Goal: Information Seeking & Learning: Learn about a topic

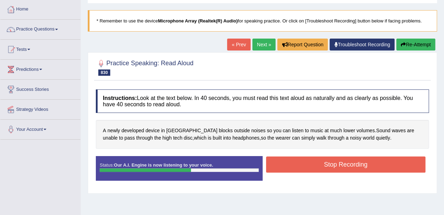
click at [404, 166] on button "Stop Recording" at bounding box center [346, 165] width 160 height 16
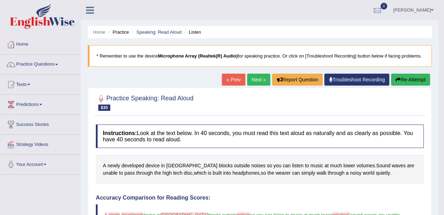
click at [254, 82] on link "Next »" at bounding box center [258, 80] width 23 height 12
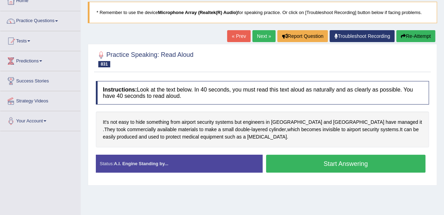
scroll to position [45, 0]
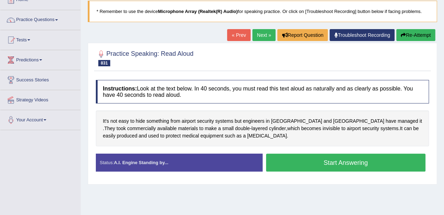
click at [376, 161] on button "Start Answering" at bounding box center [346, 163] width 160 height 18
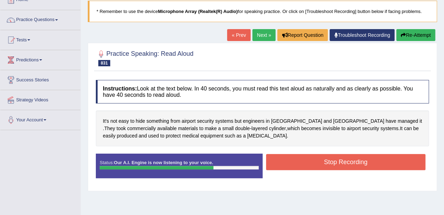
click at [394, 162] on button "Stop Recording" at bounding box center [346, 162] width 160 height 16
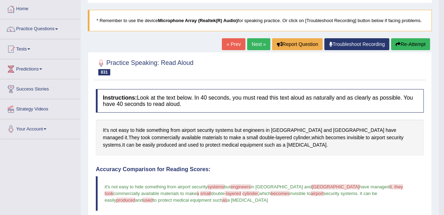
scroll to position [0, 0]
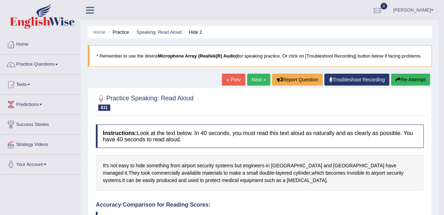
click at [256, 78] on link "Next »" at bounding box center [258, 80] width 23 height 12
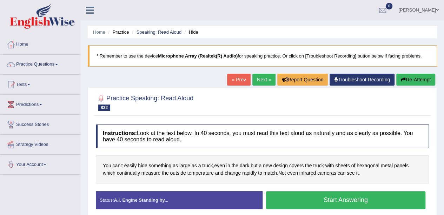
click at [377, 198] on button "Start Answering" at bounding box center [346, 200] width 160 height 18
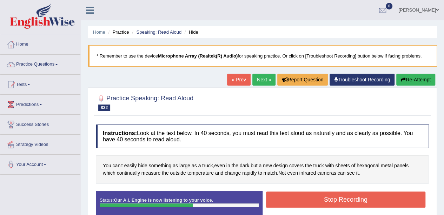
click at [374, 201] on button "Stop Recording" at bounding box center [346, 200] width 160 height 16
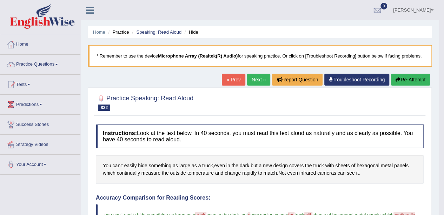
click at [254, 80] on link "Next »" at bounding box center [258, 80] width 23 height 12
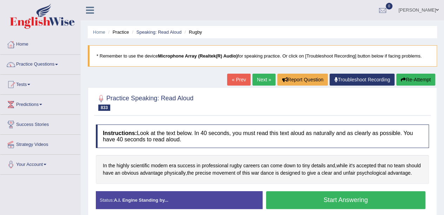
click at [385, 199] on button "Start Answering" at bounding box center [346, 200] width 160 height 18
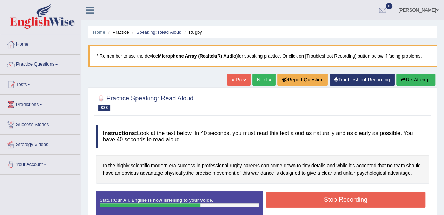
click at [388, 199] on button "Stop Recording" at bounding box center [346, 200] width 160 height 16
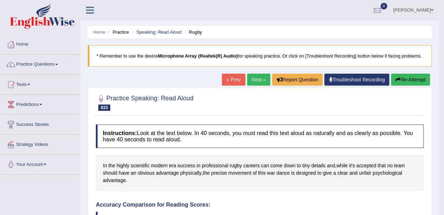
click at [257, 78] on link "Next »" at bounding box center [258, 80] width 23 height 12
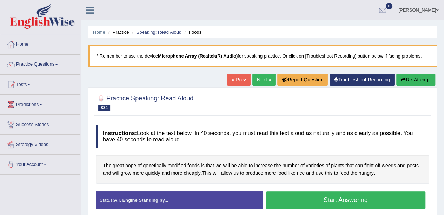
click at [385, 191] on button "Start Answering" at bounding box center [346, 200] width 160 height 18
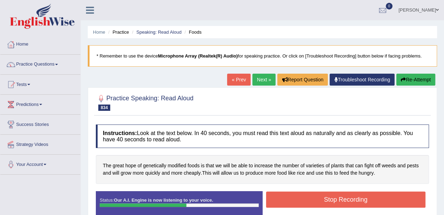
click at [397, 200] on button "Stop Recording" at bounding box center [346, 200] width 160 height 16
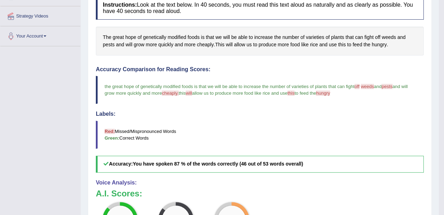
scroll to position [129, 0]
click at [381, 43] on span "hungry" at bounding box center [379, 44] width 15 height 7
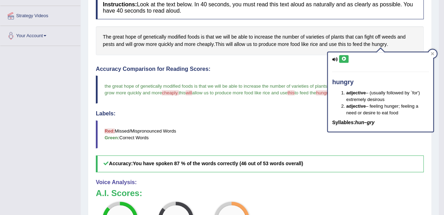
click at [344, 59] on icon at bounding box center [343, 59] width 5 height 4
click at [430, 48] on div "hungry adjective – (usually followed by `for') extremely desirous adjective – f…" at bounding box center [380, 89] width 107 height 85
click at [431, 56] on div at bounding box center [433, 54] width 8 height 8
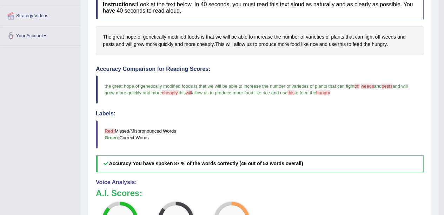
click at [390, 39] on span "weeds" at bounding box center [389, 36] width 14 height 7
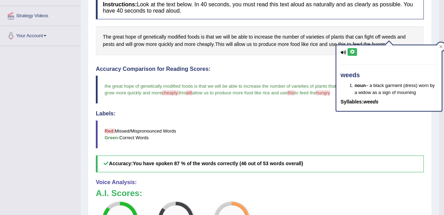
click at [354, 52] on icon at bounding box center [352, 52] width 5 height 4
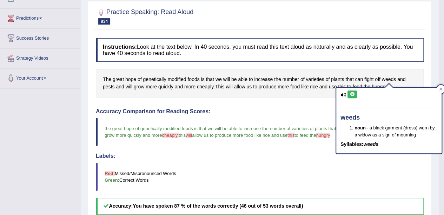
scroll to position [0, 0]
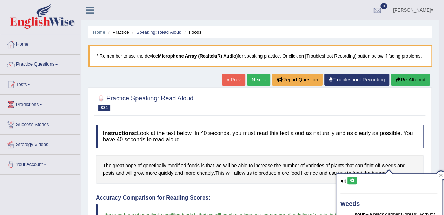
click at [260, 74] on link "Next »" at bounding box center [258, 80] width 23 height 12
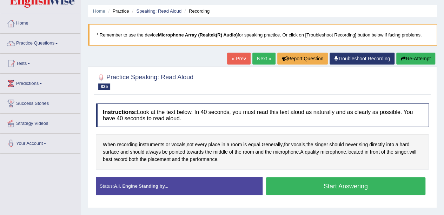
scroll to position [47, 0]
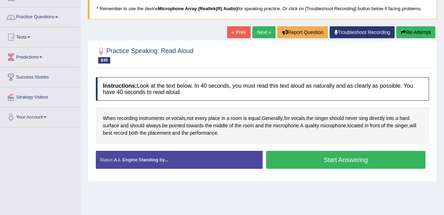
click at [386, 157] on button "Start Answering" at bounding box center [346, 160] width 160 height 18
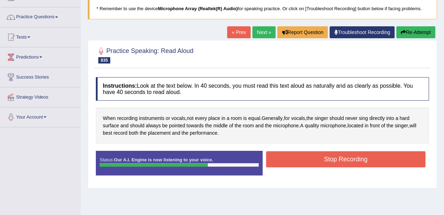
click at [392, 156] on button "Stop Recording" at bounding box center [346, 159] width 160 height 16
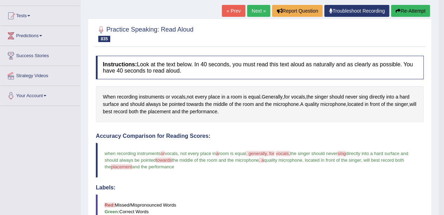
scroll to position [0, 0]
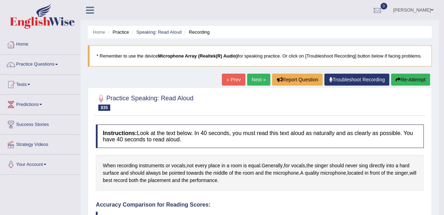
click at [257, 84] on link "Next »" at bounding box center [258, 80] width 23 height 12
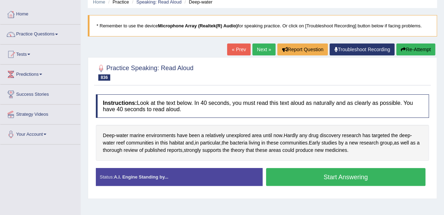
scroll to position [51, 0]
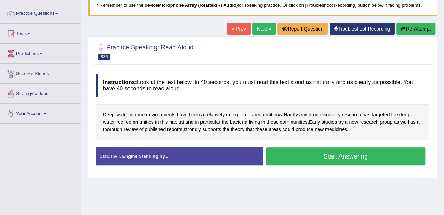
click at [394, 155] on button "Start Answering" at bounding box center [346, 157] width 160 height 18
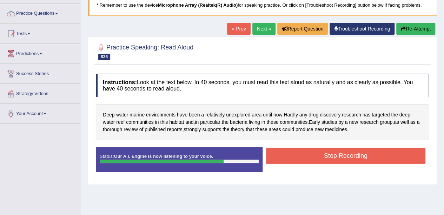
click at [397, 153] on button "Stop Recording" at bounding box center [346, 156] width 160 height 16
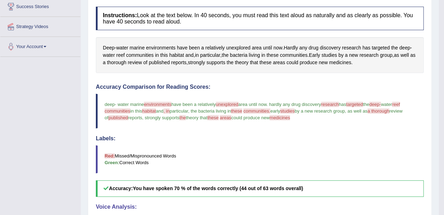
scroll to position [0, 0]
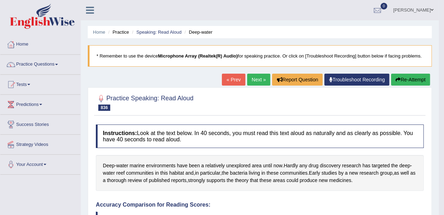
click at [258, 76] on link "Next »" at bounding box center [258, 80] width 23 height 12
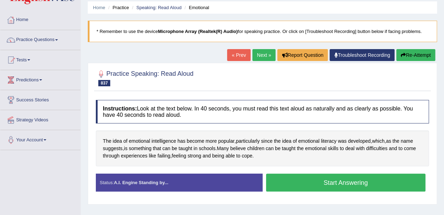
scroll to position [31, 0]
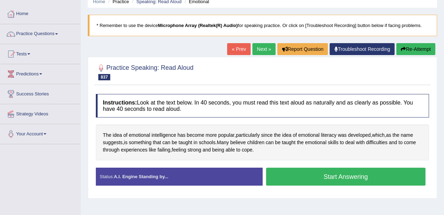
click at [380, 175] on button "Start Answering" at bounding box center [346, 177] width 160 height 18
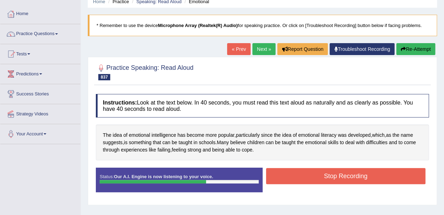
click at [395, 174] on button "Stop Recording" at bounding box center [346, 176] width 160 height 16
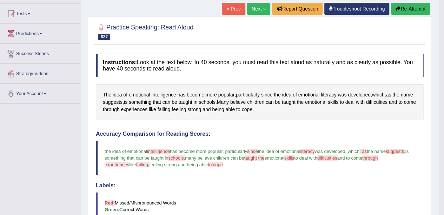
scroll to position [0, 0]
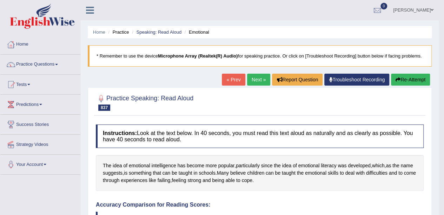
click at [257, 80] on link "Next »" at bounding box center [258, 80] width 23 height 12
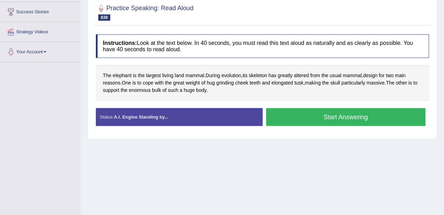
scroll to position [123, 0]
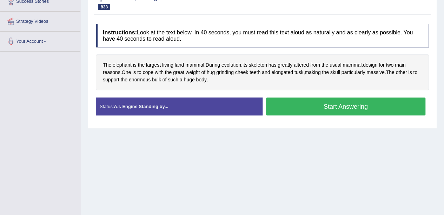
click at [331, 100] on button "Start Answering" at bounding box center [346, 107] width 160 height 18
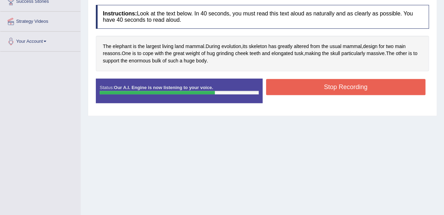
click at [401, 82] on button "Stop Recording" at bounding box center [346, 87] width 160 height 16
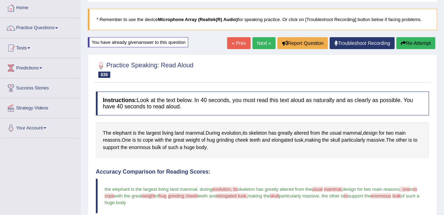
scroll to position [0, 0]
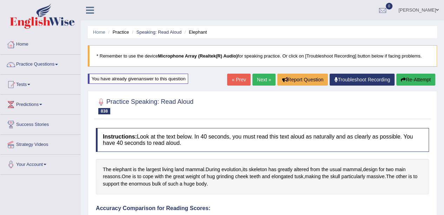
click at [261, 82] on link "Next »" at bounding box center [264, 80] width 23 height 12
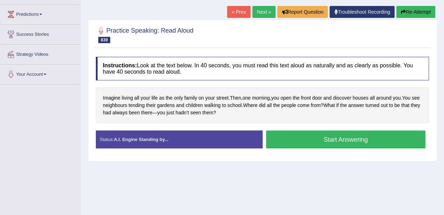
click at [307, 131] on button "Start Answering" at bounding box center [346, 140] width 160 height 18
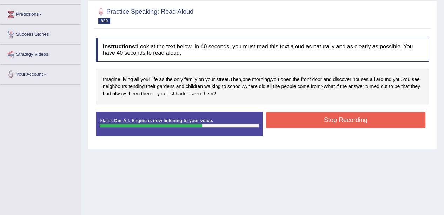
click at [387, 118] on button "Stop Recording" at bounding box center [346, 120] width 160 height 16
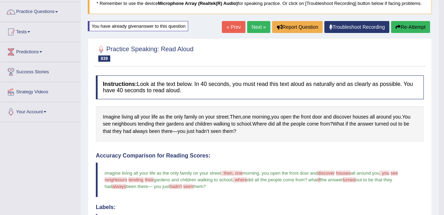
scroll to position [52, 0]
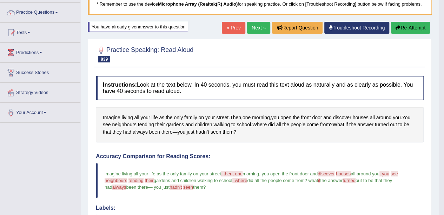
click at [266, 30] on link "Next »" at bounding box center [258, 28] width 23 height 12
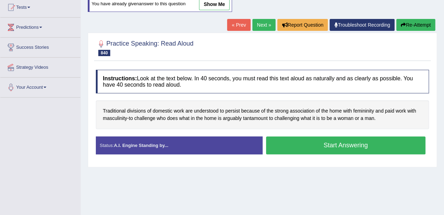
click at [368, 146] on button "Start Answering" at bounding box center [346, 146] width 160 height 18
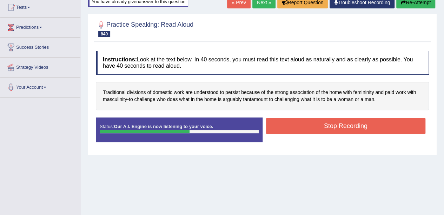
click at [380, 124] on button "Stop Recording" at bounding box center [346, 126] width 160 height 16
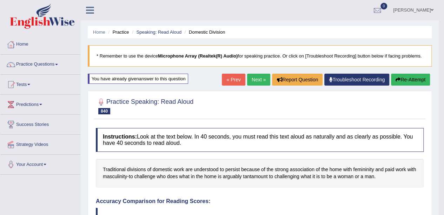
click at [58, 64] on span at bounding box center [56, 64] width 3 height 1
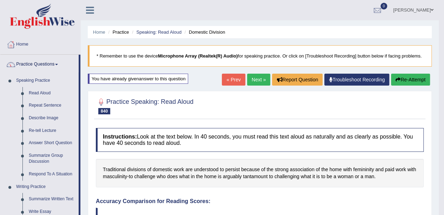
click at [55, 102] on link "Repeat Sentence" at bounding box center [52, 105] width 53 height 13
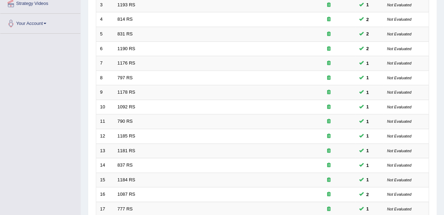
scroll to position [246, 0]
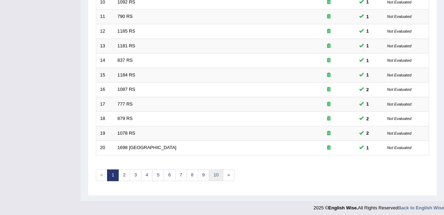
click at [214, 172] on link "10" at bounding box center [216, 176] width 14 height 12
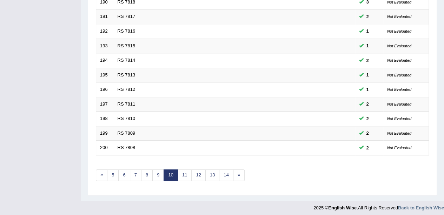
click at [222, 172] on link "14" at bounding box center [226, 176] width 14 height 12
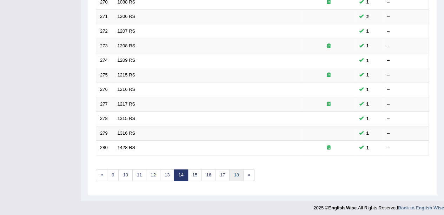
click at [234, 174] on link "18" at bounding box center [236, 176] width 14 height 12
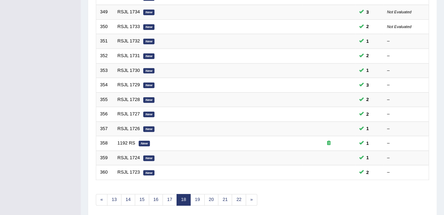
scroll to position [246, 0]
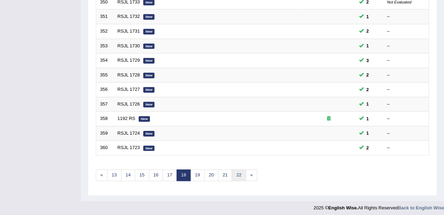
click at [239, 172] on link "22" at bounding box center [239, 176] width 14 height 12
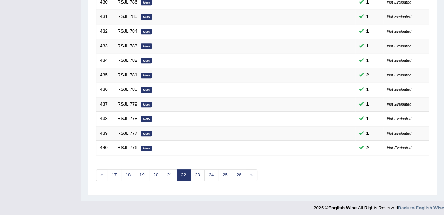
click at [233, 174] on link "26" at bounding box center [239, 176] width 14 height 12
click at [235, 173] on link "30" at bounding box center [239, 176] width 14 height 12
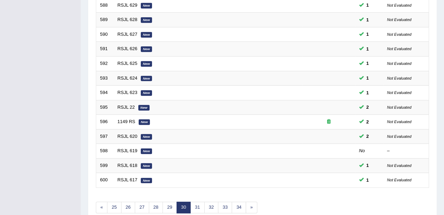
scroll to position [246, 0]
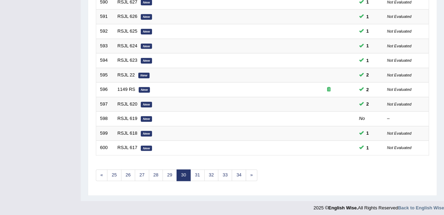
click at [197, 173] on link "31" at bounding box center [197, 176] width 14 height 12
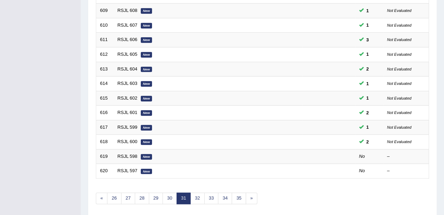
scroll to position [246, 0]
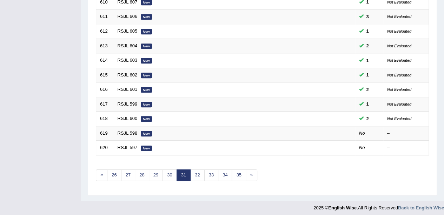
click at [142, 131] on em "New" at bounding box center [146, 134] width 11 height 6
click at [145, 131] on em "New" at bounding box center [146, 134] width 11 height 6
click at [273, 130] on td "RSJL 598 New" at bounding box center [208, 133] width 189 height 15
click at [123, 131] on link "RSJL 598" at bounding box center [128, 133] width 20 height 5
click at [122, 131] on link "RSJL 598" at bounding box center [128, 133] width 20 height 5
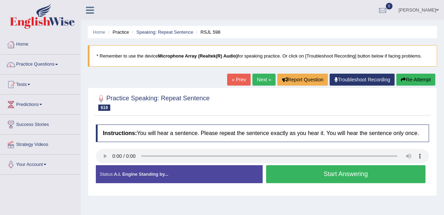
click at [107, 141] on h4 "Instructions: You will hear a sentence. Please repeat the sentence exactly as y…" at bounding box center [262, 134] width 333 height 18
click at [337, 180] on button "Start Answering" at bounding box center [346, 174] width 160 height 18
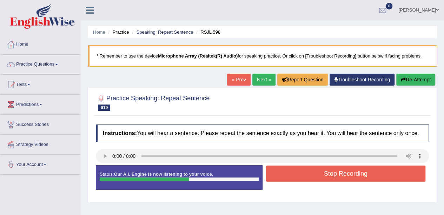
click at [322, 179] on button "Stop Recording" at bounding box center [346, 174] width 160 height 16
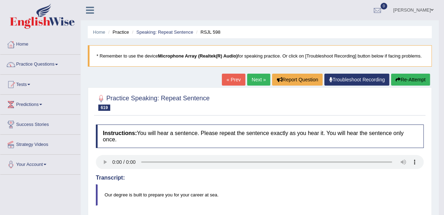
click at [417, 75] on button "Re-Attempt" at bounding box center [410, 80] width 39 height 12
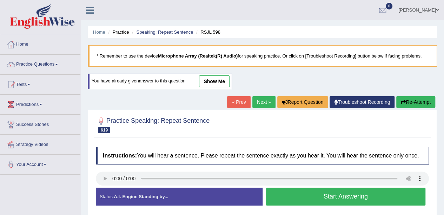
click at [303, 202] on button "Start Answering" at bounding box center [346, 197] width 160 height 18
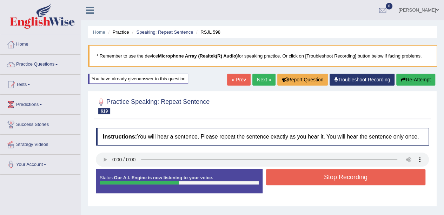
click at [312, 183] on button "Stop Recording" at bounding box center [346, 177] width 160 height 16
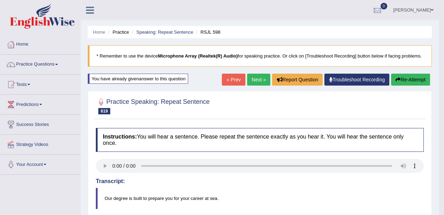
click at [258, 79] on link "Next »" at bounding box center [258, 80] width 23 height 12
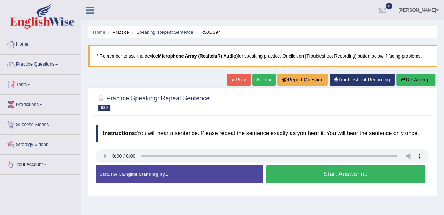
click at [313, 180] on button "Start Answering" at bounding box center [346, 174] width 160 height 18
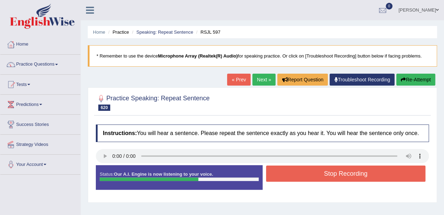
click at [309, 174] on button "Stop Recording" at bounding box center [346, 174] width 160 height 16
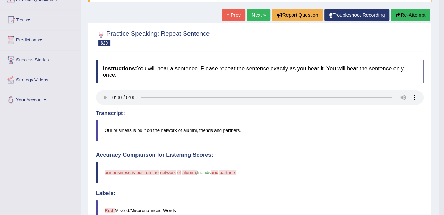
scroll to position [66, 0]
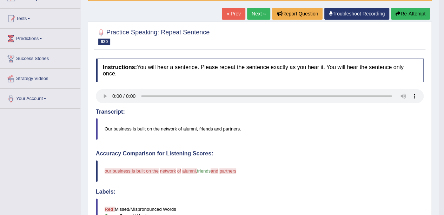
click at [417, 10] on button "Re-Attempt" at bounding box center [410, 14] width 39 height 12
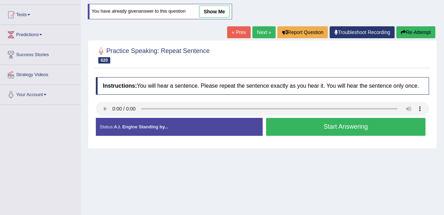
click at [316, 133] on button "Start Answering" at bounding box center [346, 127] width 160 height 18
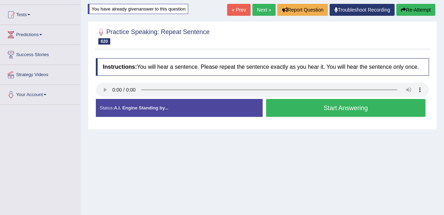
scroll to position [66, 0]
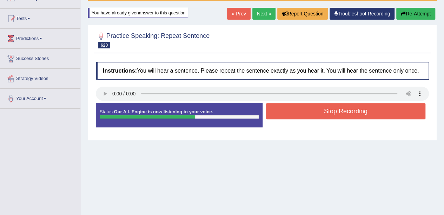
click at [333, 117] on button "Stop Recording" at bounding box center [346, 111] width 160 height 16
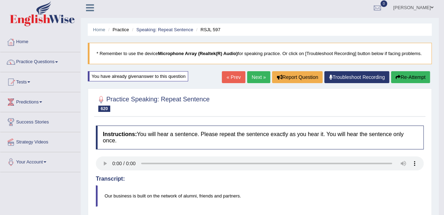
scroll to position [0, 0]
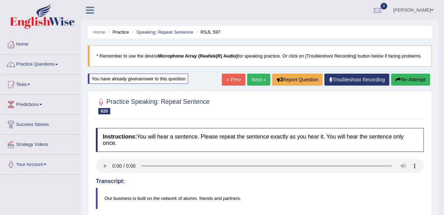
click at [56, 69] on link "Practice Questions" at bounding box center [40, 64] width 80 height 18
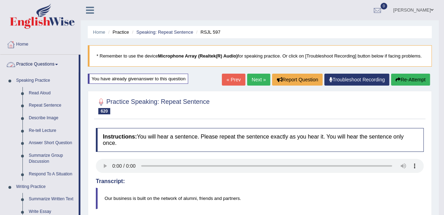
click at [47, 117] on link "Describe Image" at bounding box center [52, 118] width 53 height 13
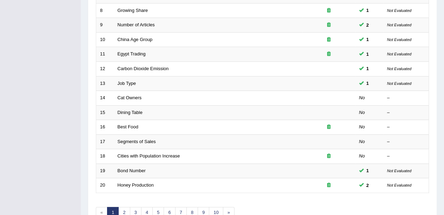
scroll to position [246, 0]
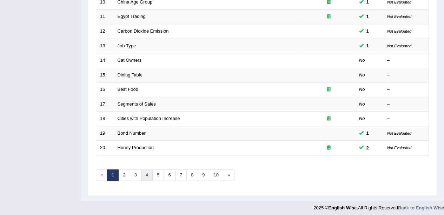
click at [146, 173] on link "4" at bounding box center [147, 176] width 12 height 12
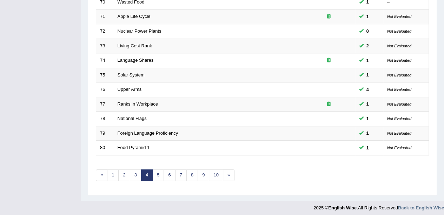
click at [159, 173] on link "5" at bounding box center [158, 176] width 12 height 12
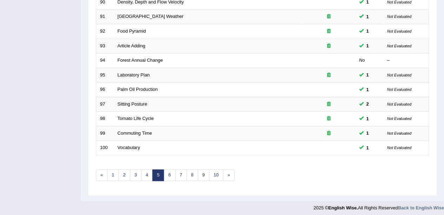
click at [167, 172] on link "6" at bounding box center [170, 176] width 12 height 12
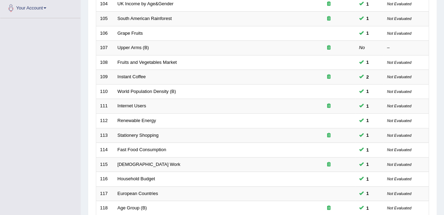
scroll to position [246, 0]
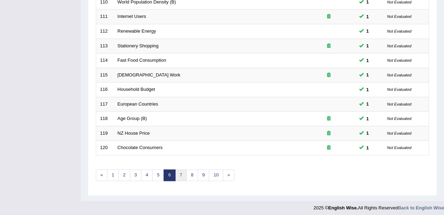
click at [179, 170] on link "7" at bounding box center [181, 176] width 12 height 12
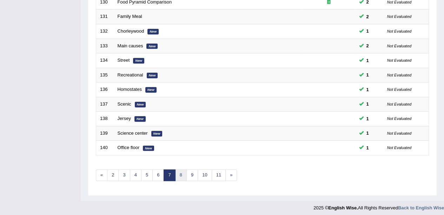
click at [180, 174] on link "8" at bounding box center [181, 176] width 12 height 12
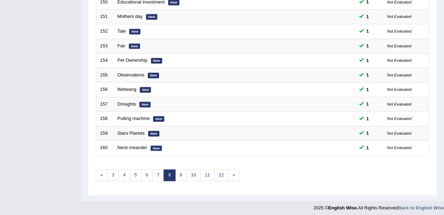
click at [180, 170] on link "9" at bounding box center [181, 176] width 12 height 12
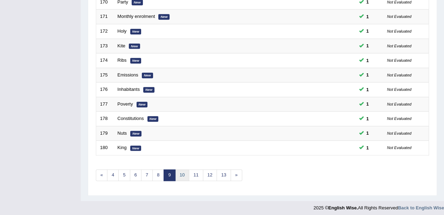
click at [181, 176] on link "10" at bounding box center [182, 176] width 14 height 12
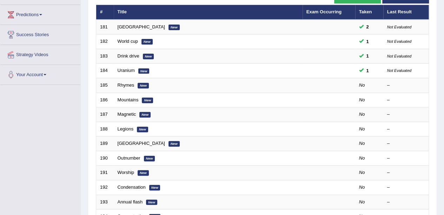
scroll to position [98, 0]
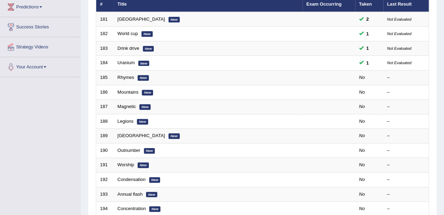
click at [146, 79] on em "New" at bounding box center [143, 78] width 11 height 6
click at [145, 78] on em "New" at bounding box center [143, 78] width 11 height 6
click at [160, 81] on td "Rhymes New" at bounding box center [208, 78] width 189 height 15
click at [159, 79] on td "Rhymes New" at bounding box center [208, 78] width 189 height 15
click at [143, 76] on em "New" at bounding box center [143, 78] width 11 height 6
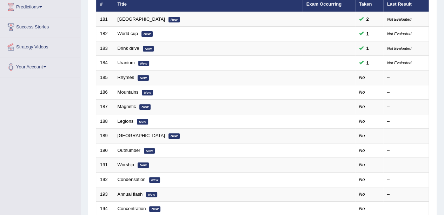
click at [142, 75] on em "New" at bounding box center [143, 78] width 11 height 6
click at [153, 77] on td "Rhymes New" at bounding box center [208, 78] width 189 height 15
click at [147, 79] on em "New" at bounding box center [143, 78] width 11 height 6
click at [143, 78] on em "New" at bounding box center [143, 78] width 11 height 6
click at [143, 76] on em "New" at bounding box center [143, 78] width 11 height 6
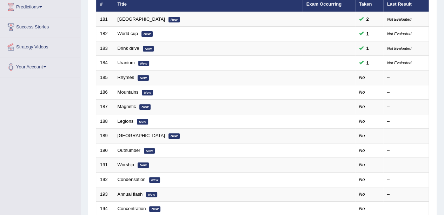
click at [139, 75] on em "New" at bounding box center [143, 78] width 11 height 6
click at [125, 76] on link "Rhymes" at bounding box center [126, 77] width 17 height 5
click at [128, 77] on link "Rhymes" at bounding box center [126, 77] width 17 height 5
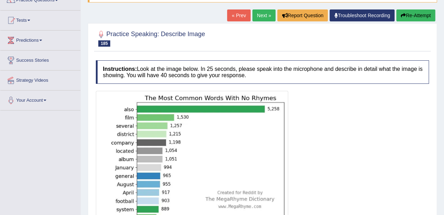
scroll to position [66, 0]
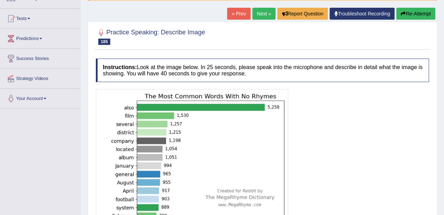
click at [424, 12] on button "Re-Attempt" at bounding box center [416, 14] width 39 height 12
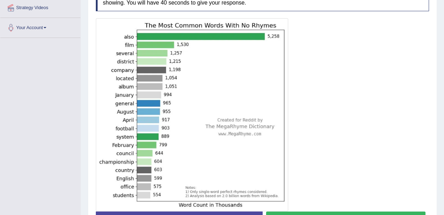
scroll to position [186, 0]
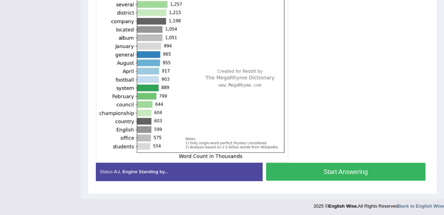
click at [353, 183] on div "Stop Recording" at bounding box center [346, 183] width 167 height 0
click at [356, 168] on button "Start Answering" at bounding box center [346, 172] width 160 height 18
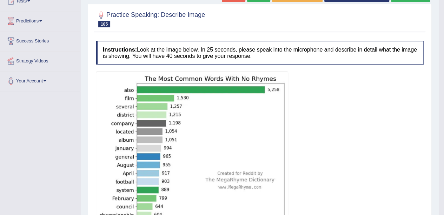
scroll to position [0, 0]
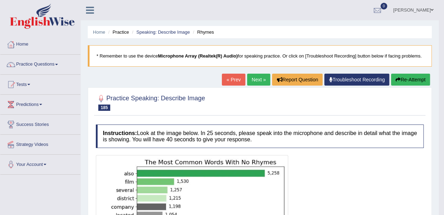
click at [254, 74] on link "Next »" at bounding box center [258, 80] width 23 height 12
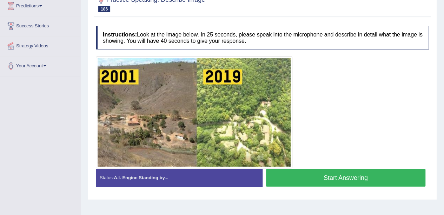
scroll to position [153, 0]
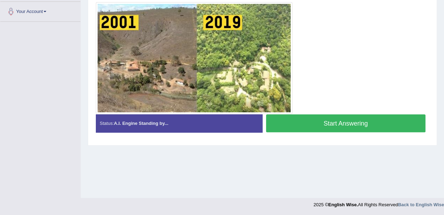
click at [355, 111] on div at bounding box center [262, 58] width 333 height 112
click at [334, 115] on button "Start Answering" at bounding box center [346, 124] width 160 height 18
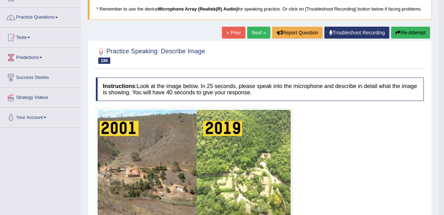
scroll to position [0, 0]
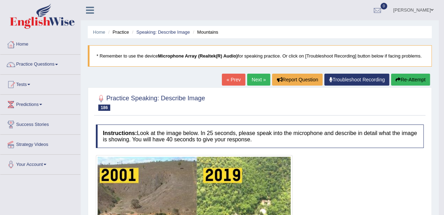
click at [259, 74] on link "Next »" at bounding box center [258, 80] width 23 height 12
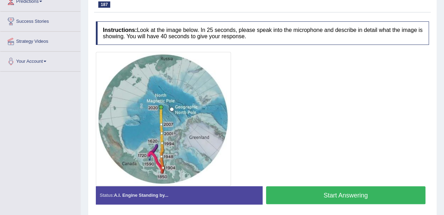
scroll to position [99, 0]
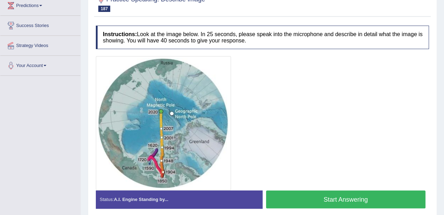
click at [311, 198] on button "Start Answering" at bounding box center [346, 200] width 160 height 18
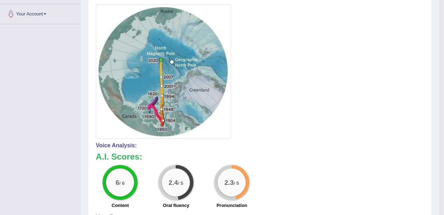
scroll to position [0, 0]
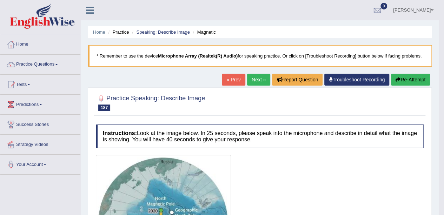
click at [254, 78] on link "Next »" at bounding box center [258, 80] width 23 height 12
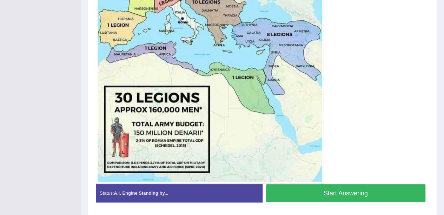
scroll to position [222, 0]
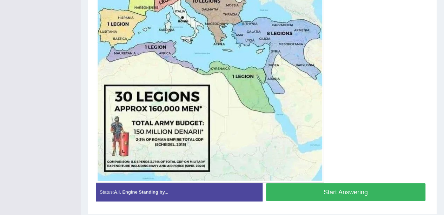
click at [303, 193] on button "Start Answering" at bounding box center [346, 192] width 160 height 18
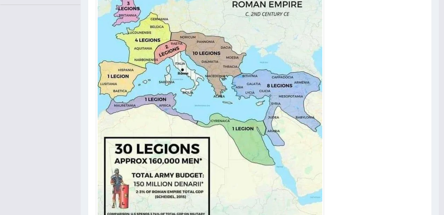
scroll to position [0, 0]
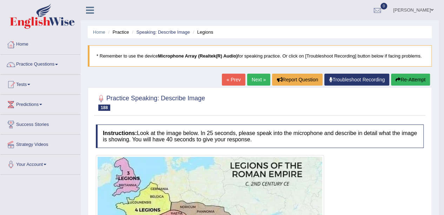
click at [263, 75] on link "Next »" at bounding box center [258, 80] width 23 height 12
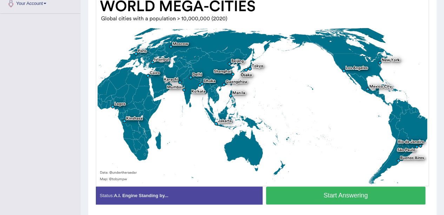
scroll to position [185, 0]
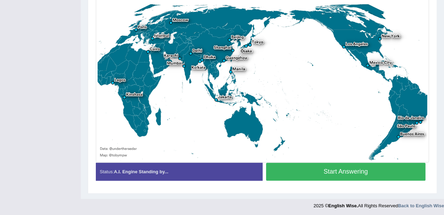
click at [310, 171] on button "Start Answering" at bounding box center [346, 172] width 160 height 18
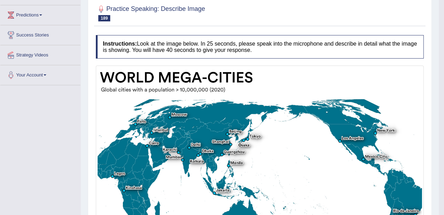
scroll to position [0, 0]
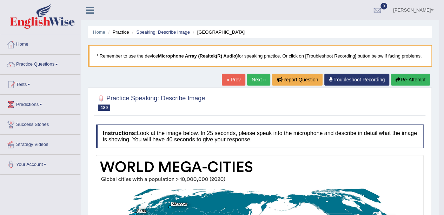
click at [256, 79] on link "Next »" at bounding box center [258, 80] width 23 height 12
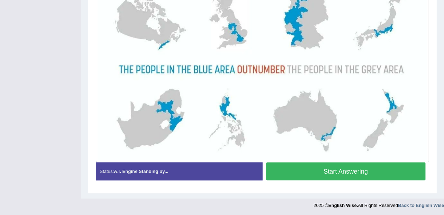
scroll to position [178, 0]
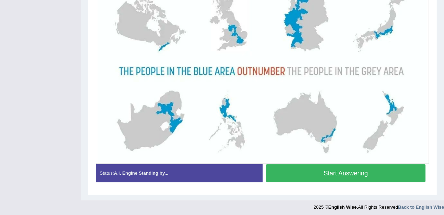
click at [295, 174] on button "Start Answering" at bounding box center [346, 173] width 160 height 18
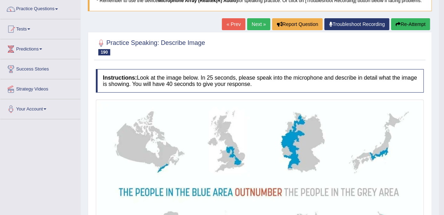
scroll to position [0, 0]
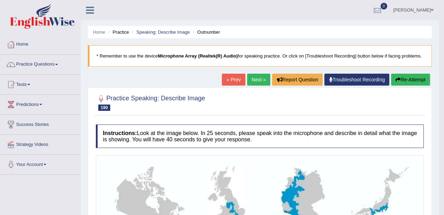
click at [34, 64] on link "Practice Questions" at bounding box center [40, 64] width 80 height 18
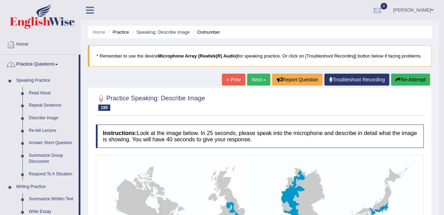
click at [37, 133] on link "Re-tell Lecture" at bounding box center [52, 131] width 53 height 13
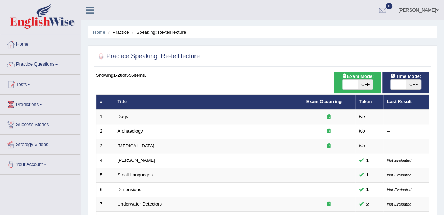
click at [120, 110] on td "Dogs" at bounding box center [208, 117] width 189 height 15
click at [119, 114] on link "Dogs" at bounding box center [123, 116] width 11 height 5
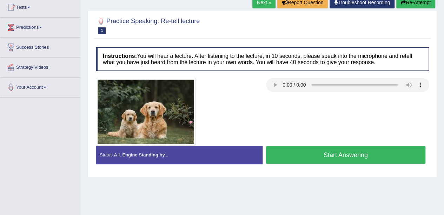
scroll to position [78, 0]
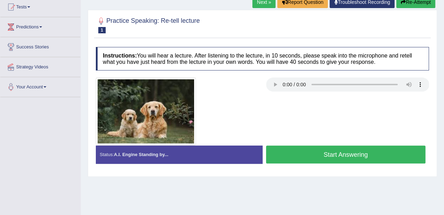
click at [39, 20] on link "Predictions" at bounding box center [40, 26] width 80 height 18
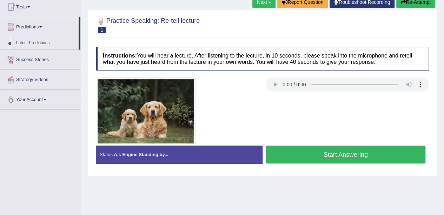
click at [48, 10] on link "Tests" at bounding box center [40, 6] width 80 height 18
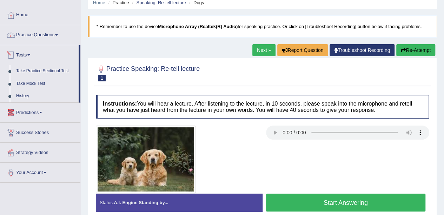
scroll to position [29, 0]
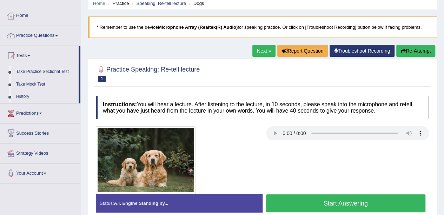
click at [49, 29] on link "Practice Questions" at bounding box center [40, 35] width 80 height 18
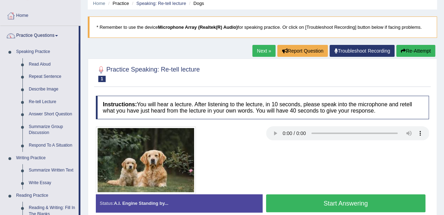
click at [58, 129] on link "Summarize Group Discussion" at bounding box center [52, 130] width 53 height 19
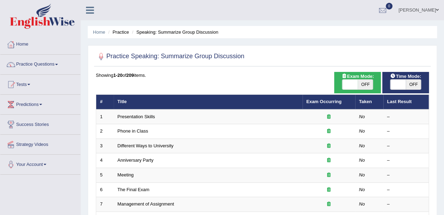
click at [146, 116] on link "Presentation Skills" at bounding box center [137, 116] width 38 height 5
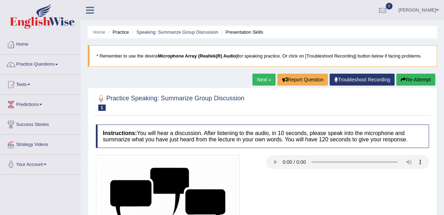
click at [260, 80] on link "Next »" at bounding box center [264, 80] width 23 height 12
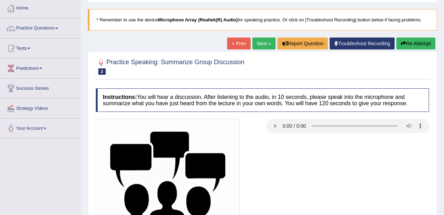
scroll to position [33, 0]
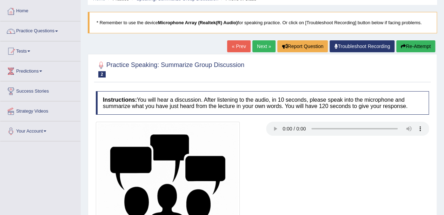
click at [234, 48] on link "« Prev" at bounding box center [238, 46] width 23 height 12
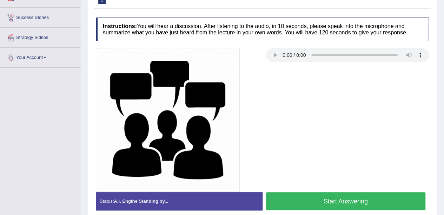
scroll to position [145, 0]
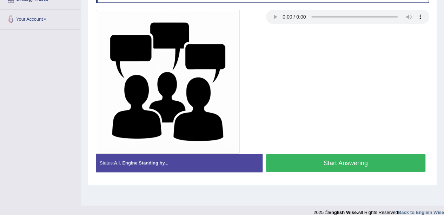
click at [320, 161] on button "Start Answering" at bounding box center [346, 163] width 160 height 18
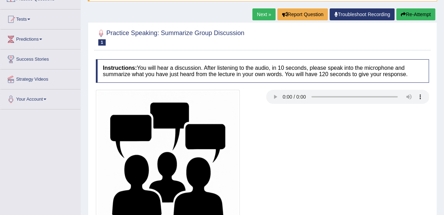
scroll to position [60, 0]
